Goal: Find specific page/section: Find specific page/section

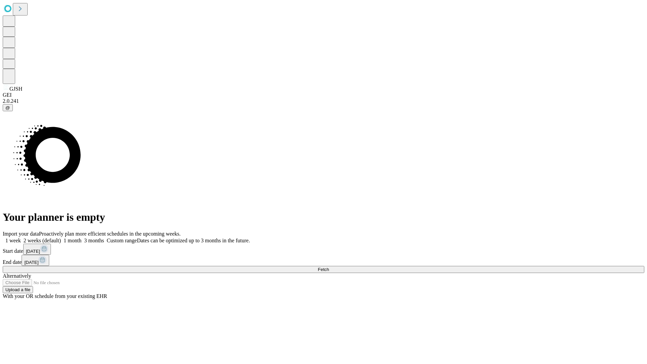
click at [329, 267] on span "Fetch" at bounding box center [323, 269] width 11 height 5
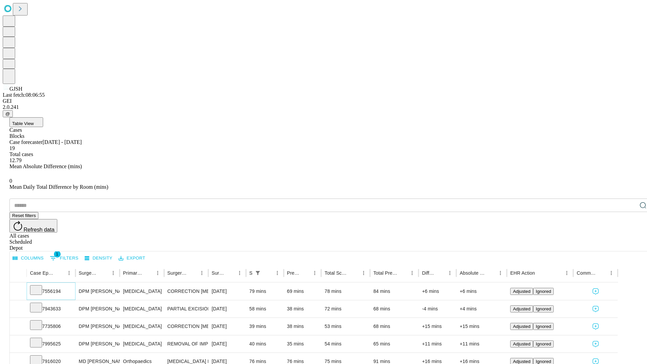
click at [39, 286] on icon at bounding box center [36, 289] width 7 height 7
